Goal: Information Seeking & Learning: Learn about a topic

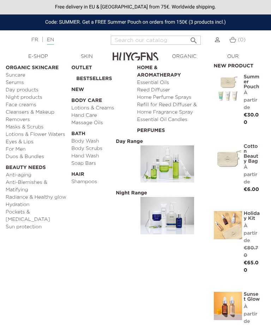
click at [48, 111] on link "Cleansers & Makeup Removers" at bounding box center [36, 116] width 61 height 15
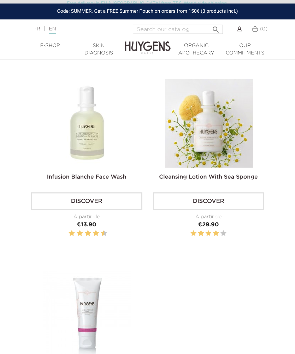
scroll to position [480, 0]
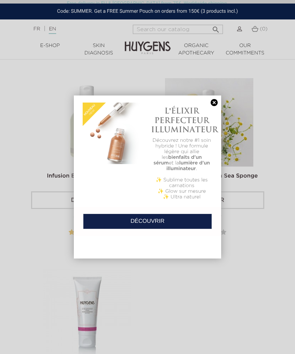
click at [216, 105] on link at bounding box center [214, 102] width 10 height 7
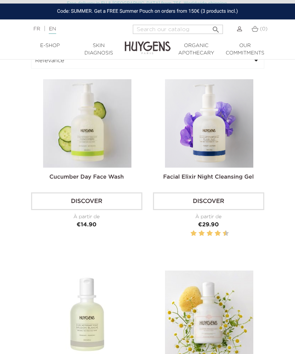
scroll to position [285, 0]
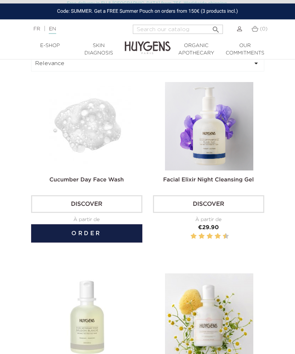
click at [124, 213] on link "Discover" at bounding box center [86, 204] width 111 height 18
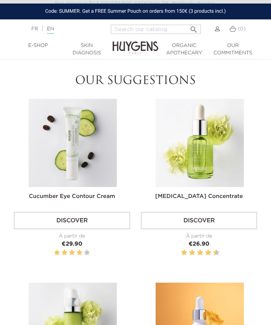
scroll to position [651, 0]
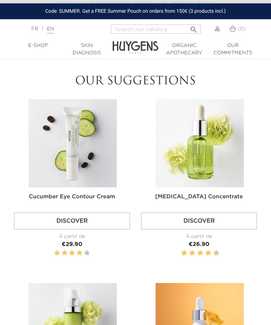
click at [203, 150] on img at bounding box center [200, 144] width 88 height 88
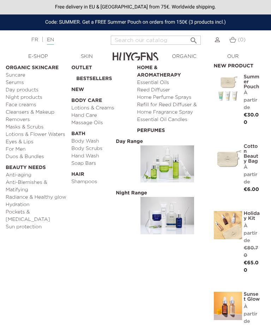
click at [10, 73] on link "Suncare" at bounding box center [36, 75] width 61 height 7
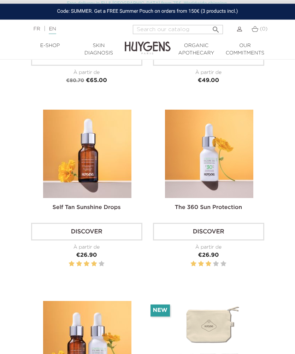
scroll to position [416, 0]
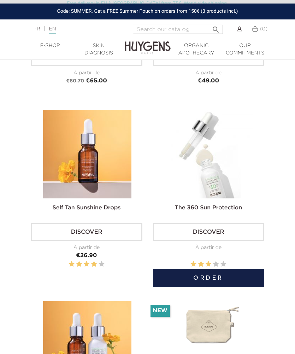
click at [241, 241] on link "Discover" at bounding box center [208, 232] width 111 height 18
